Goal: Submit feedback/report problem

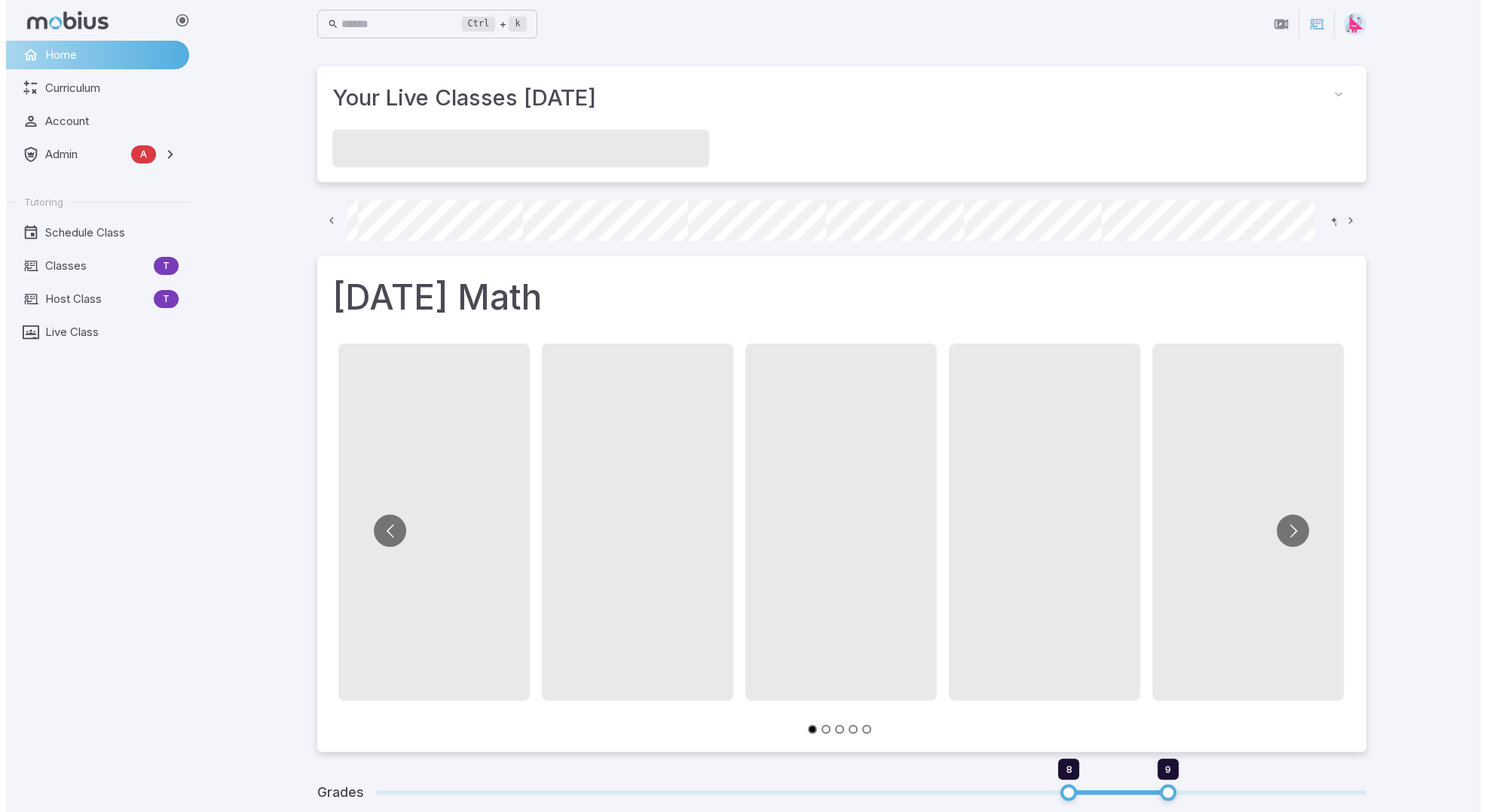
scroll to position [0, 810]
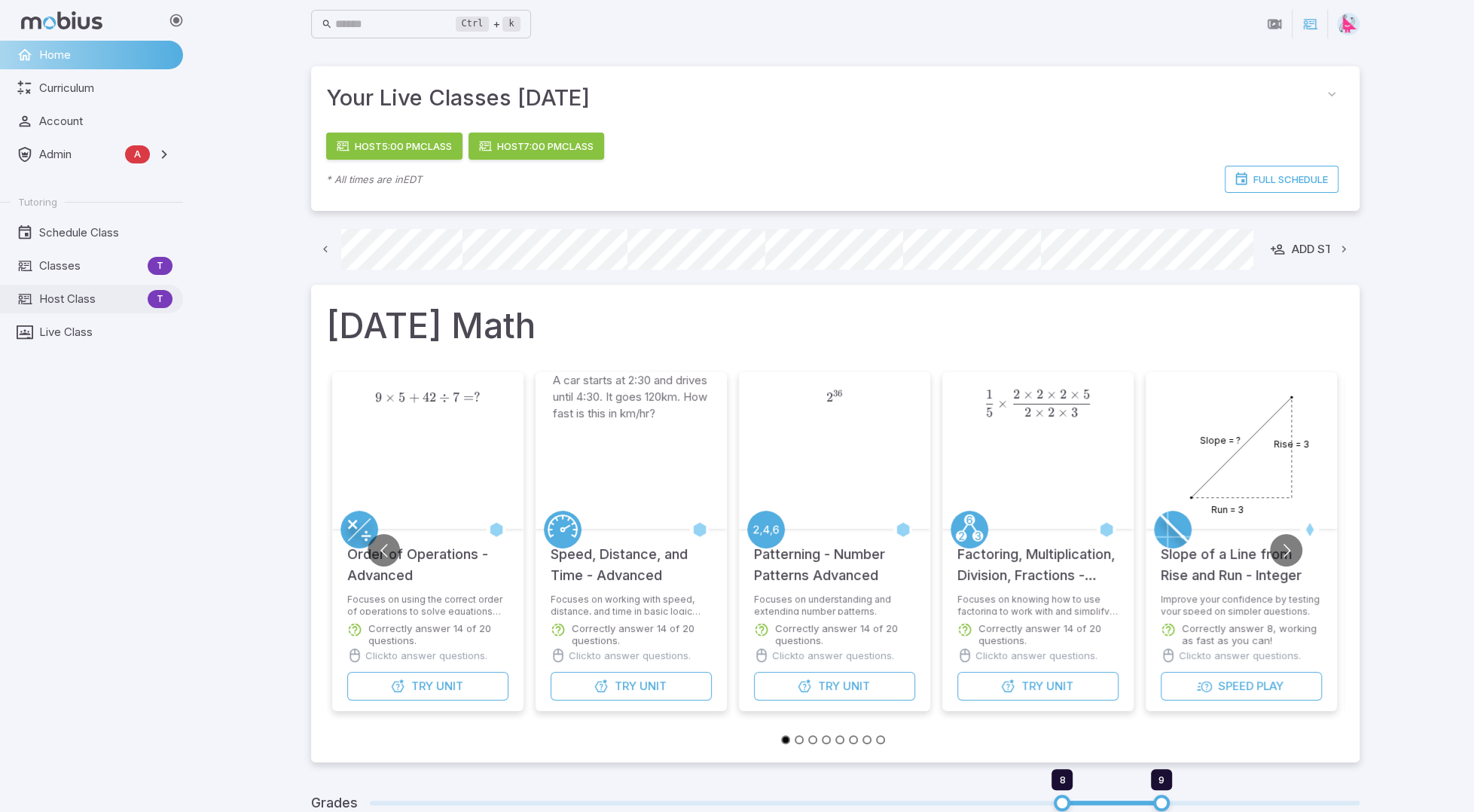
click at [73, 302] on span "Host Class" at bounding box center [90, 299] width 102 height 16
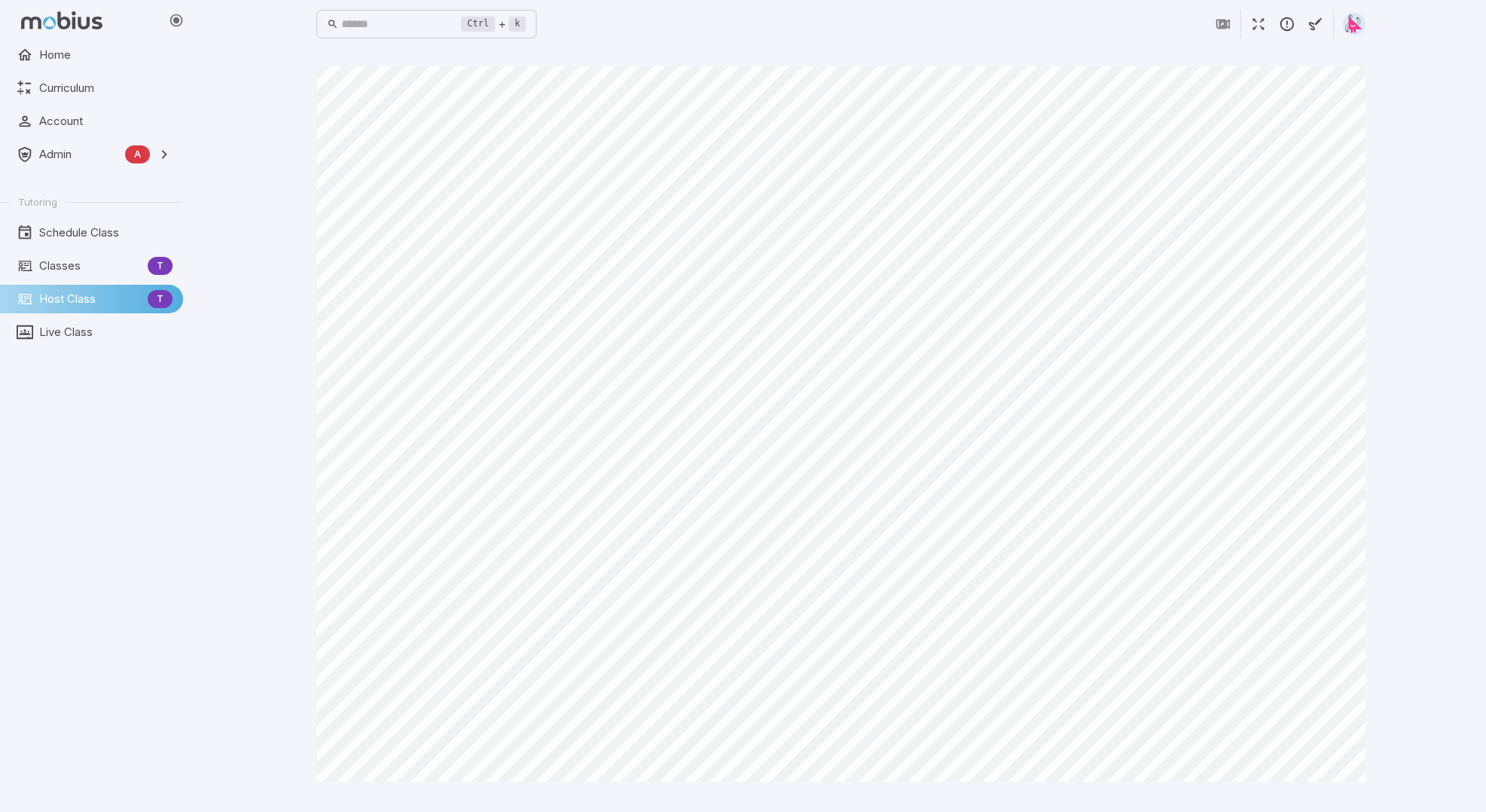
drag, startPoint x: 60, startPoint y: 327, endPoint x: 58, endPoint y: 316, distance: 11.2
click at [60, 327] on span "Live Class" at bounding box center [106, 331] width 134 height 16
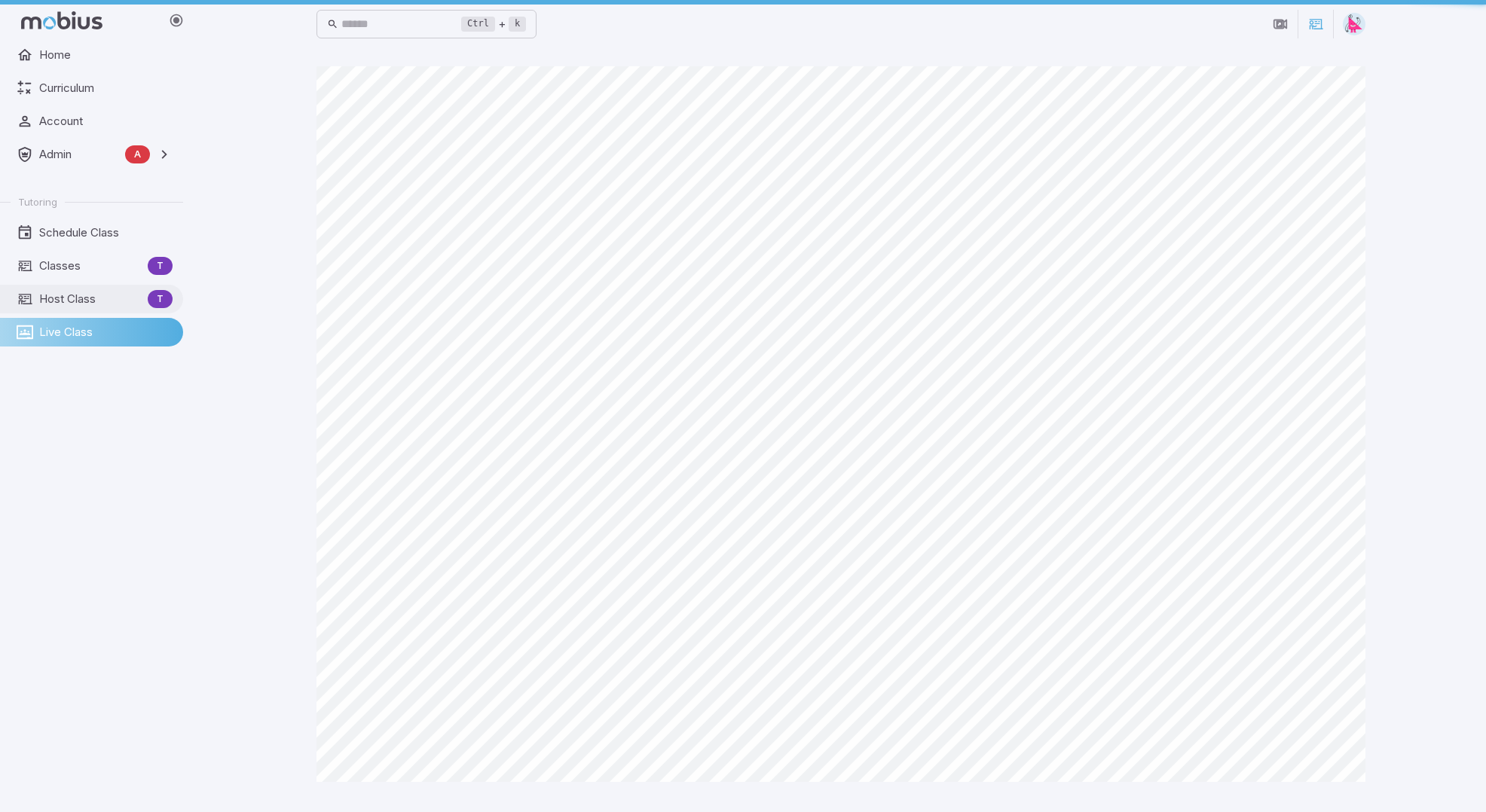
click at [58, 302] on span "Host Class" at bounding box center [90, 299] width 102 height 16
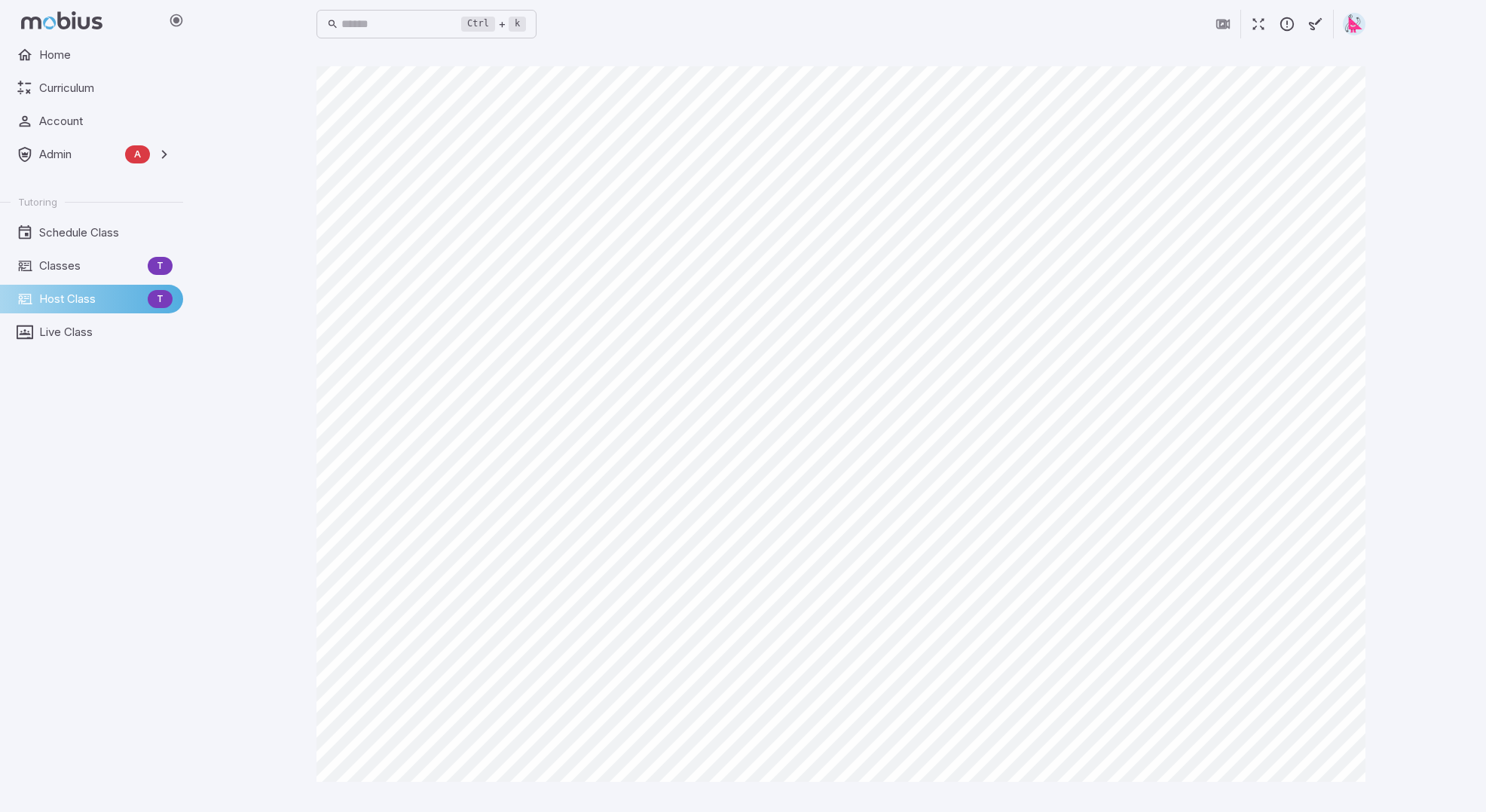
drag, startPoint x: 1288, startPoint y: 27, endPoint x: 1169, endPoint y: 35, distance: 119.3
click at [1288, 27] on icon "button" at bounding box center [1287, 23] width 16 height 16
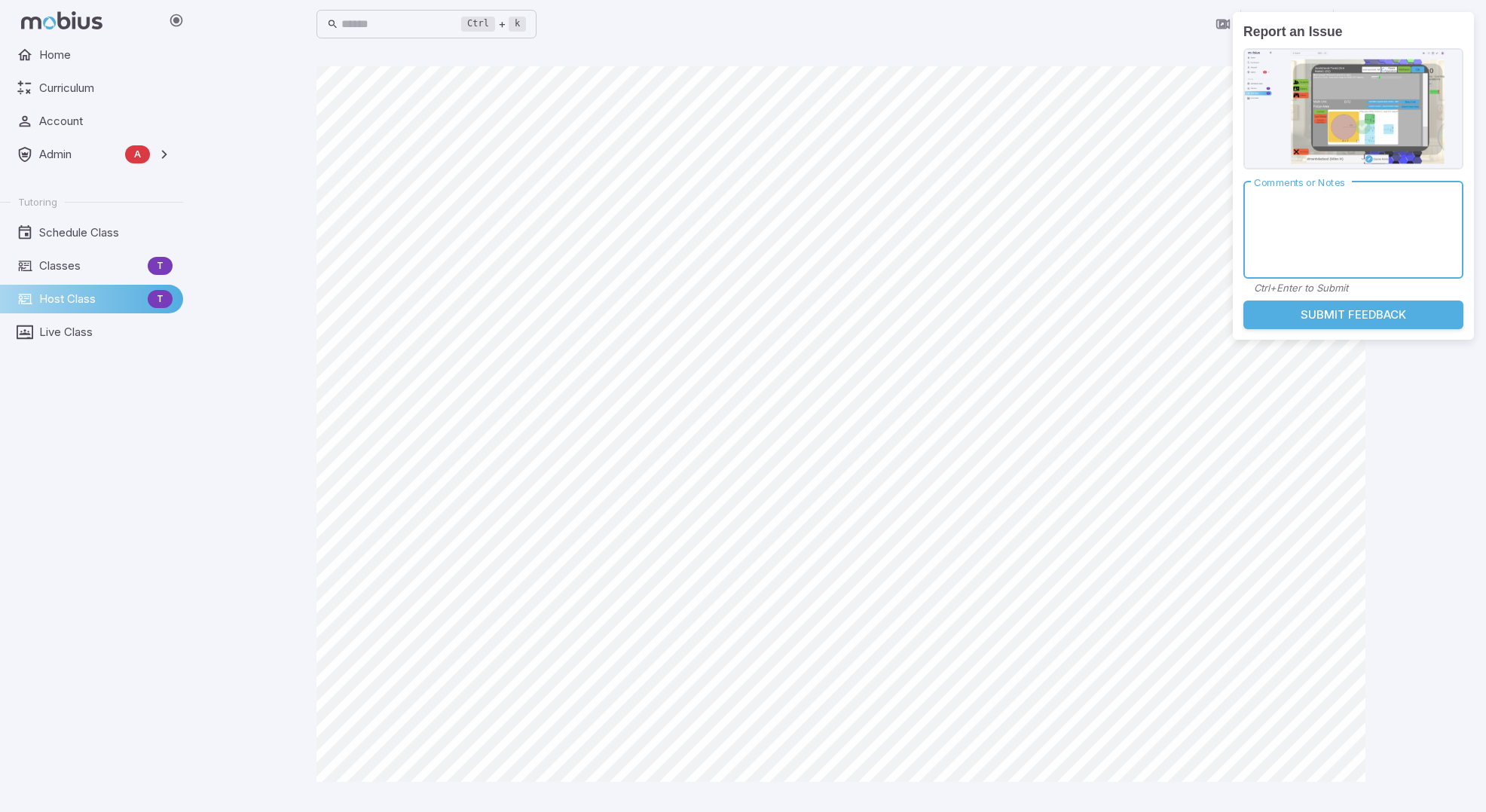
click at [1303, 223] on textarea "Comments or Notes" at bounding box center [1353, 230] width 199 height 73
type textarea "**********"
click at [1309, 317] on button "Submit Feedback" at bounding box center [1352, 315] width 220 height 29
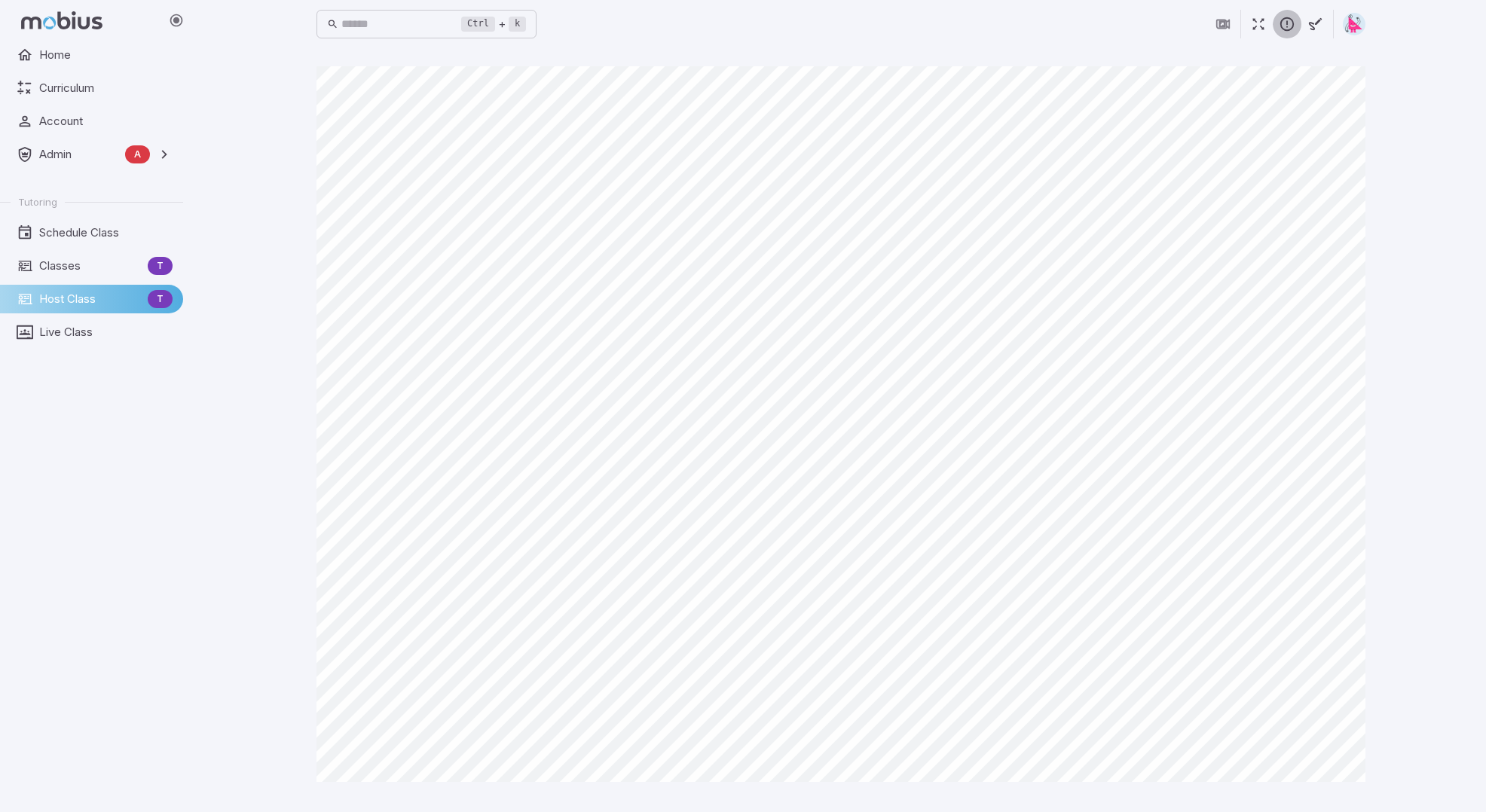
click at [1291, 23] on icon "button" at bounding box center [1287, 23] width 16 height 16
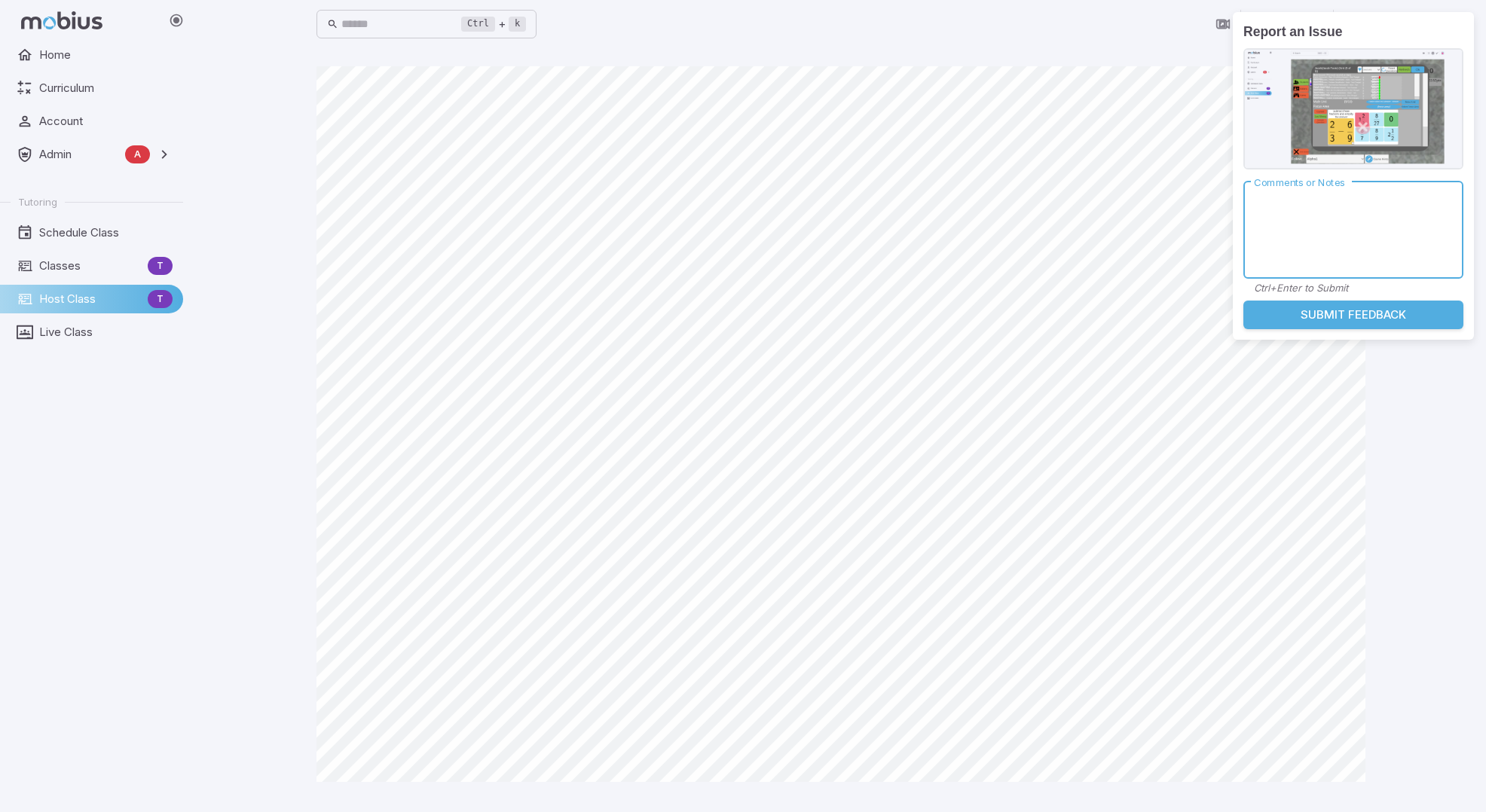
click at [1332, 317] on button "Submit Feedback" at bounding box center [1352, 315] width 220 height 29
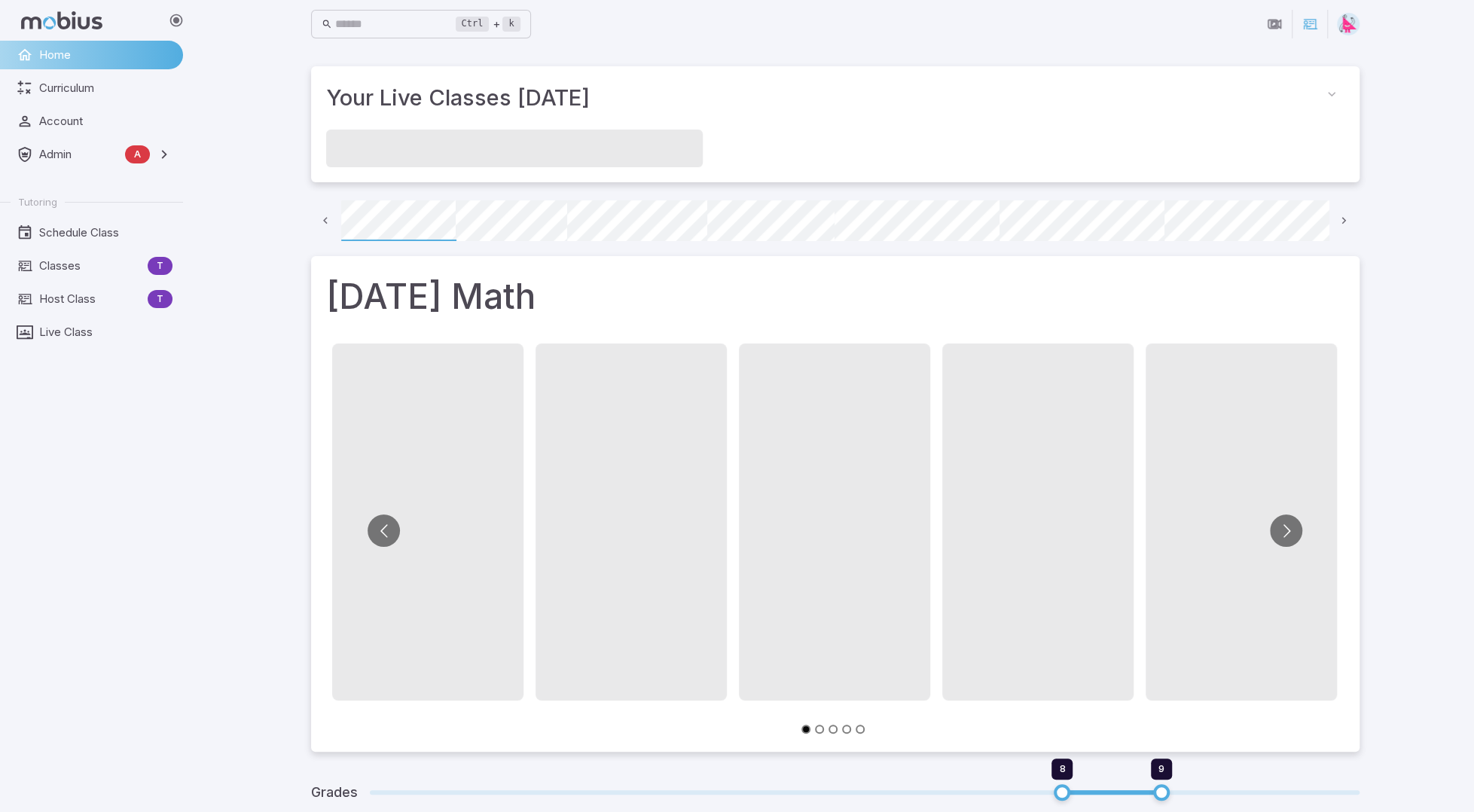
scroll to position [0, 108]
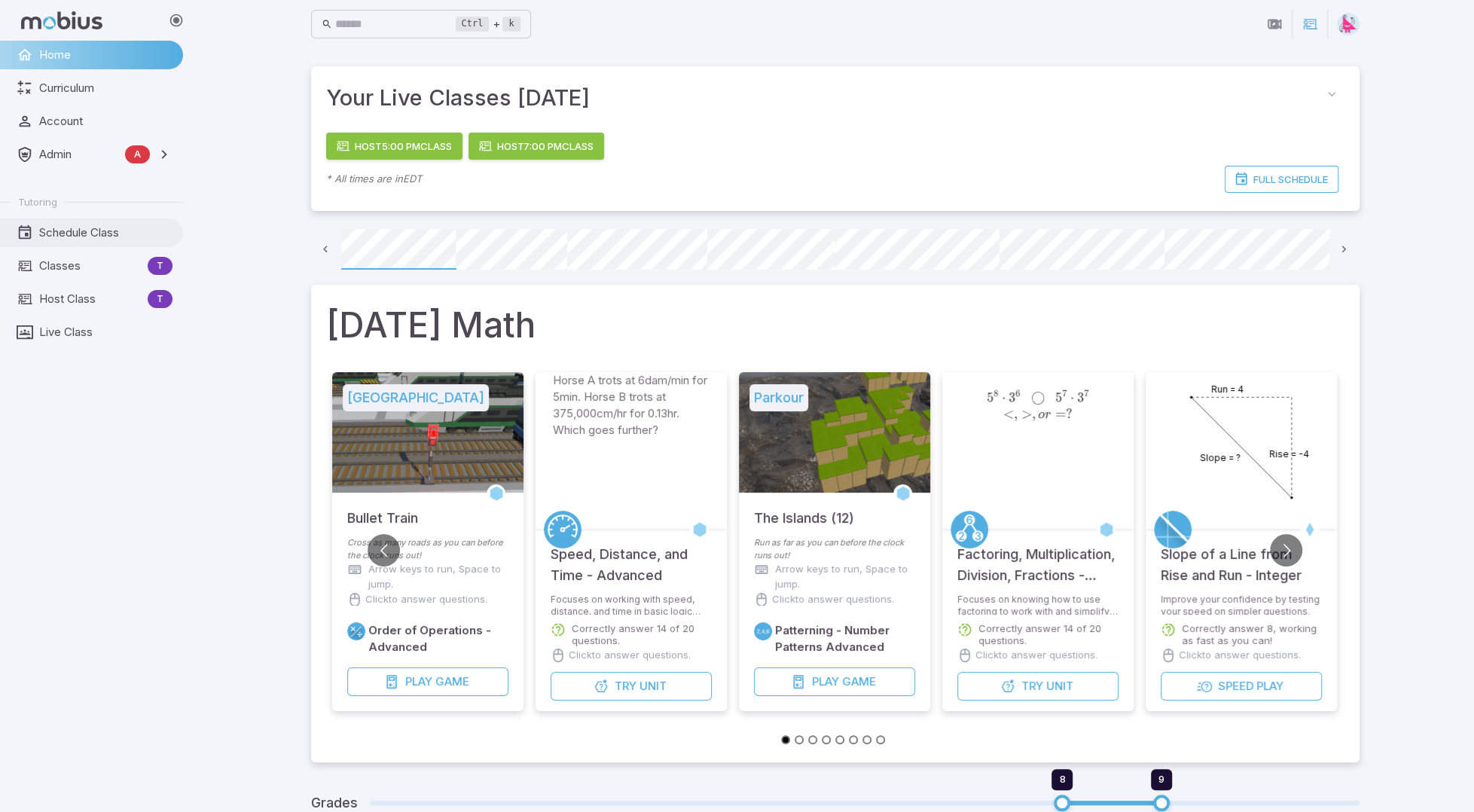
click at [58, 235] on span "Schedule Class" at bounding box center [106, 232] width 134 height 16
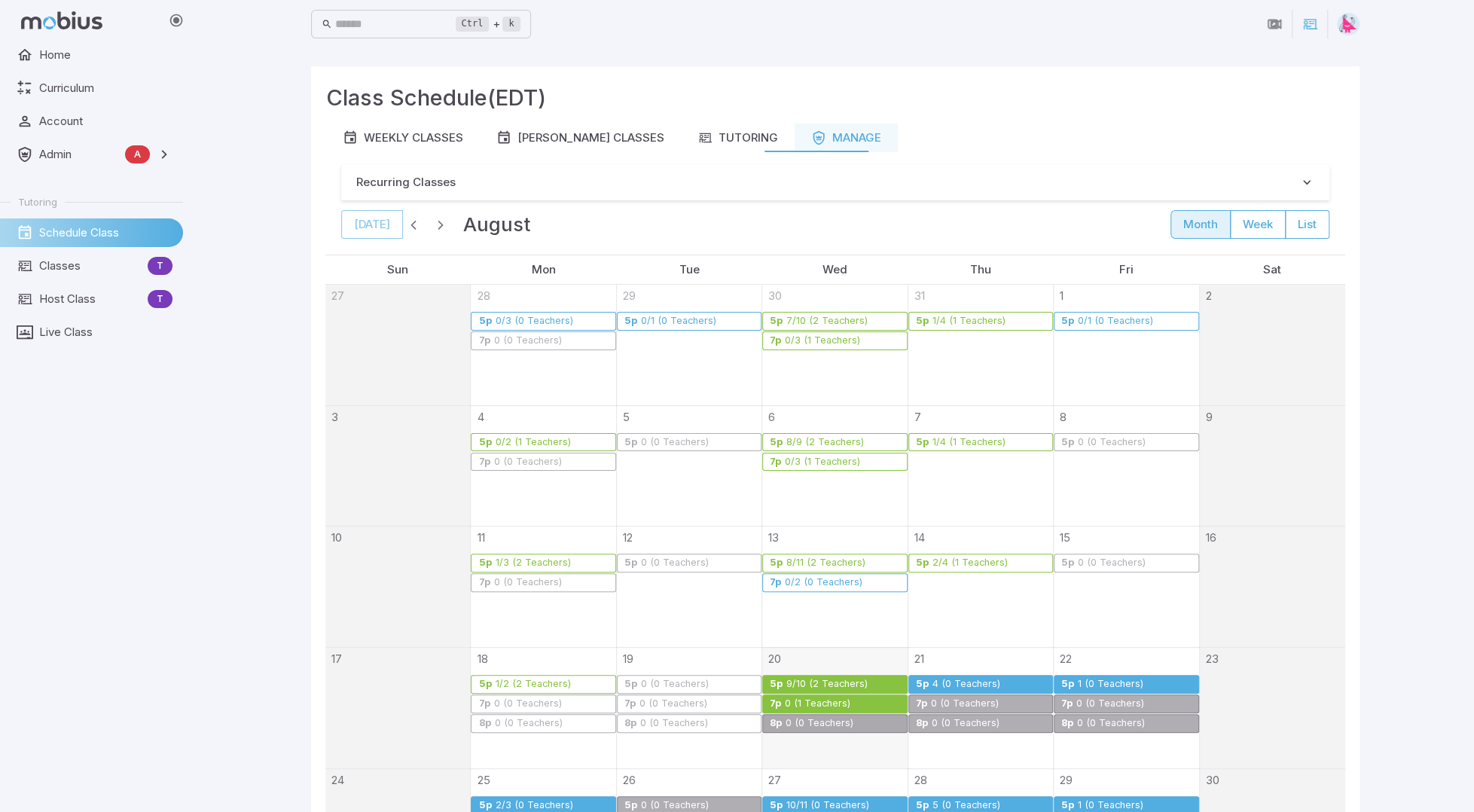
click at [817, 685] on div "9/10 (2 Teachers)" at bounding box center [827, 684] width 83 height 11
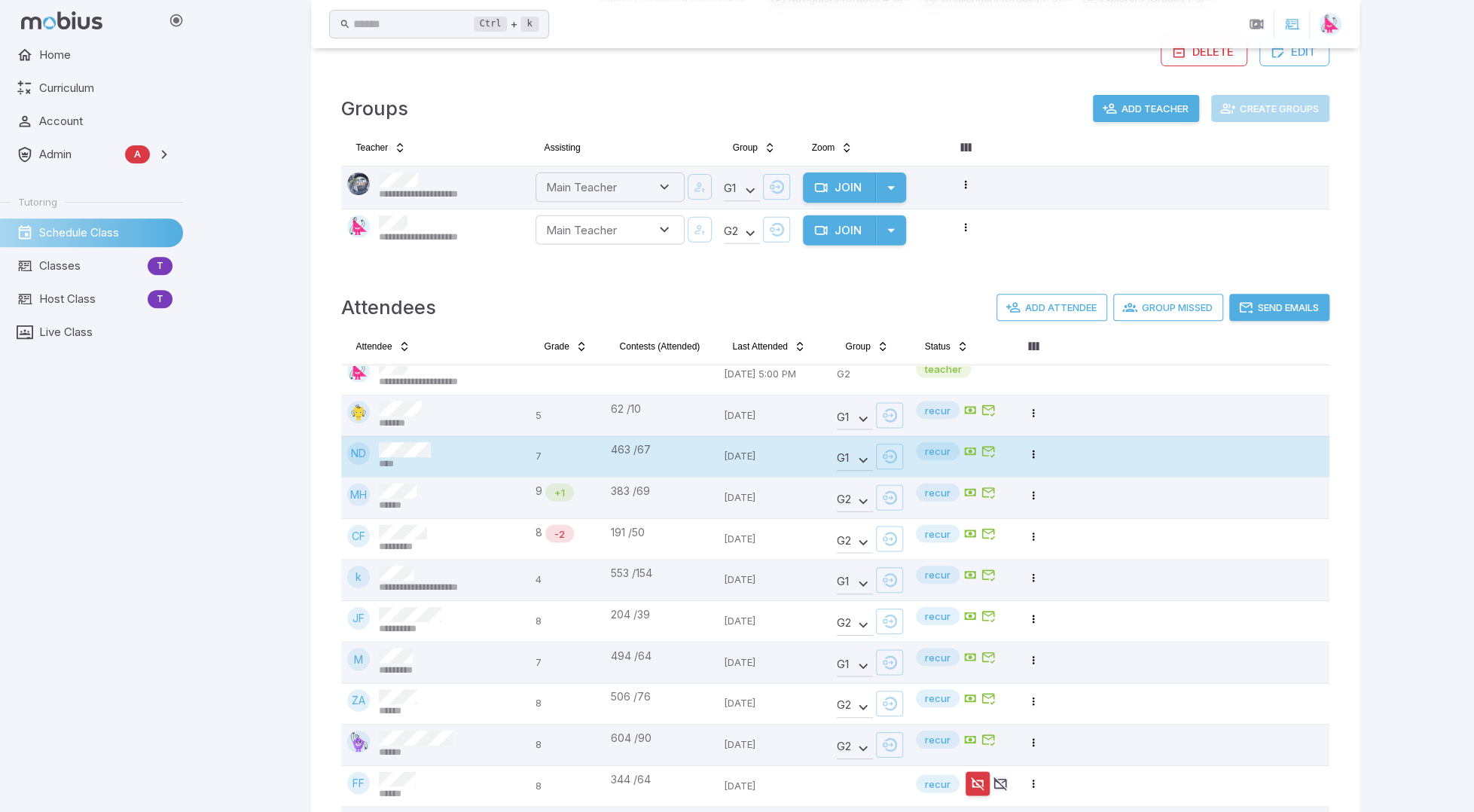
scroll to position [79, 0]
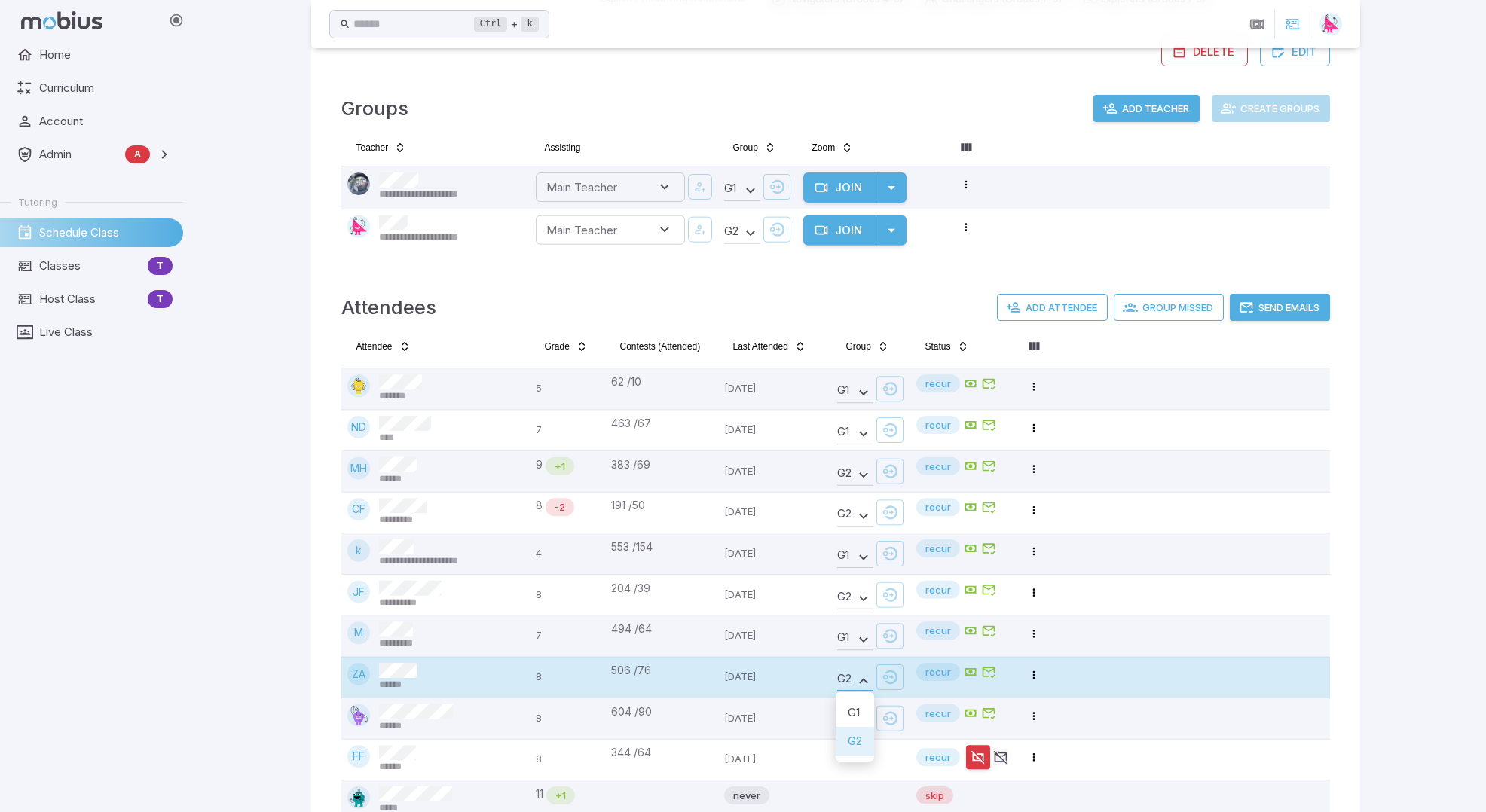
click at [866, 678] on body "**********" at bounding box center [743, 280] width 1486 height 1313
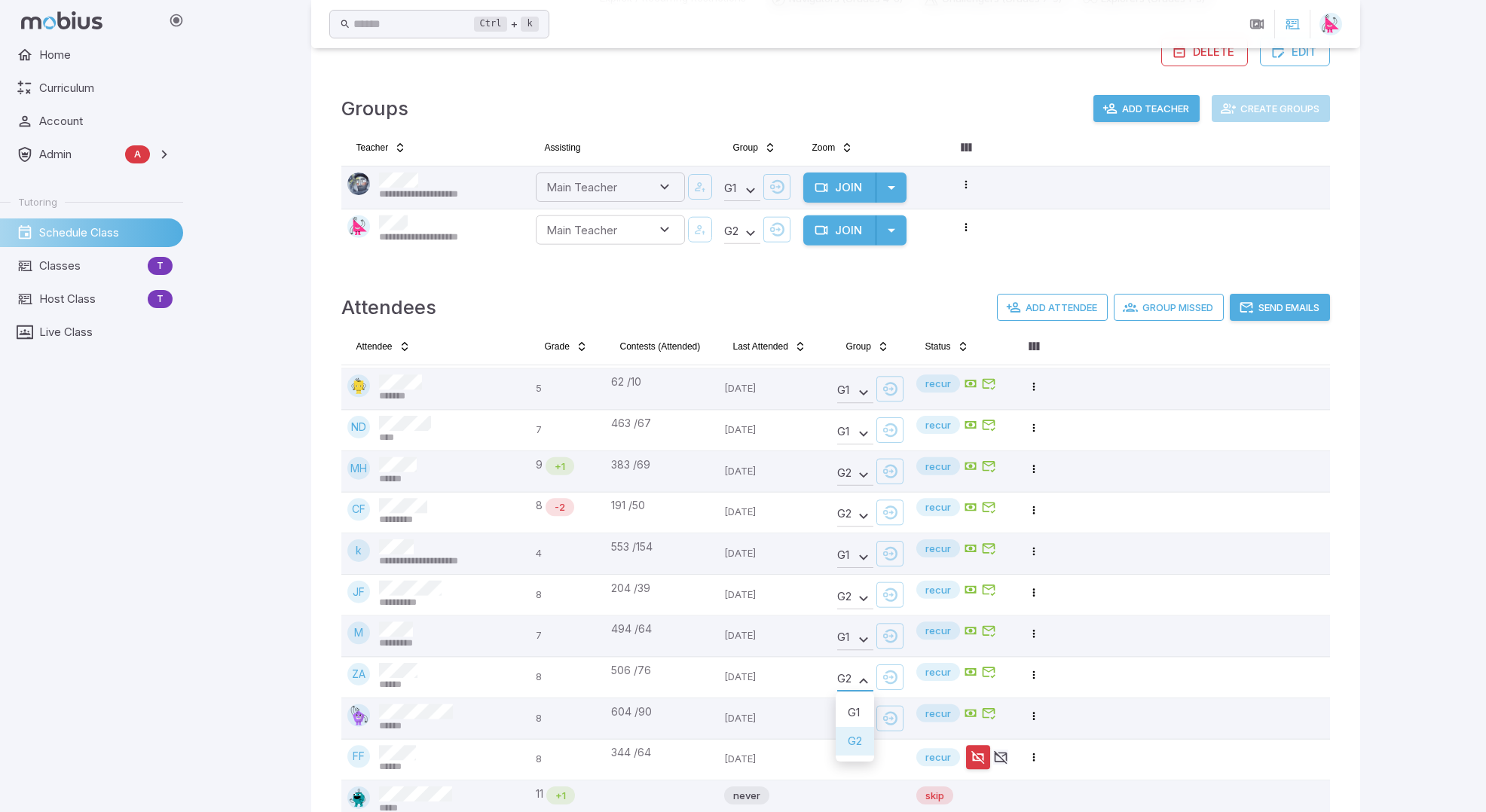
click at [854, 714] on li "G 1" at bounding box center [854, 712] width 38 height 29
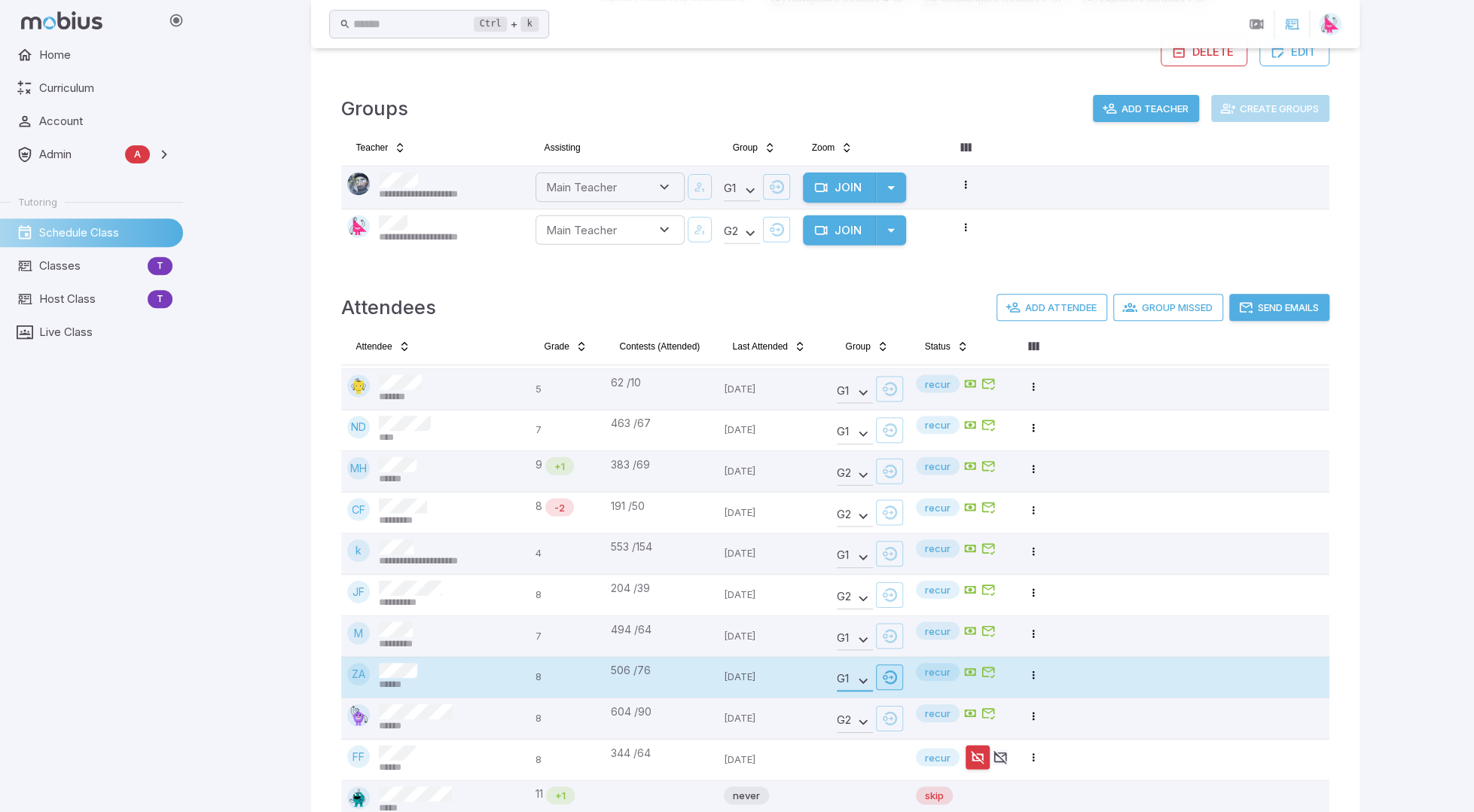
click at [893, 671] on icon "button" at bounding box center [889, 677] width 15 height 15
type input "**********"
